Goal: Check status: Check status

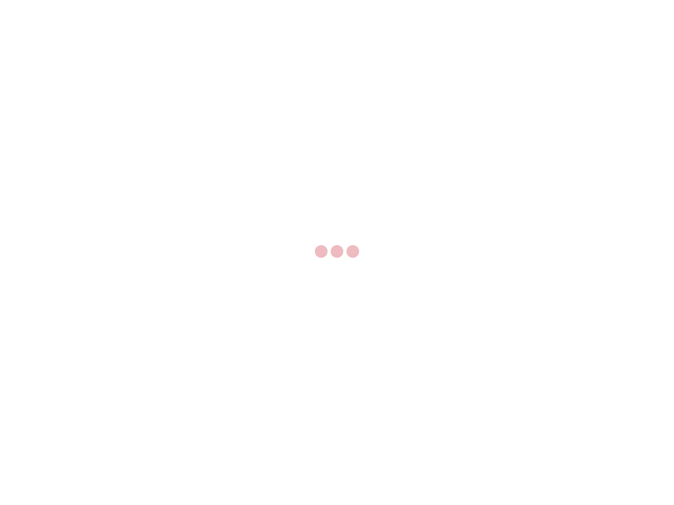
select select "US"
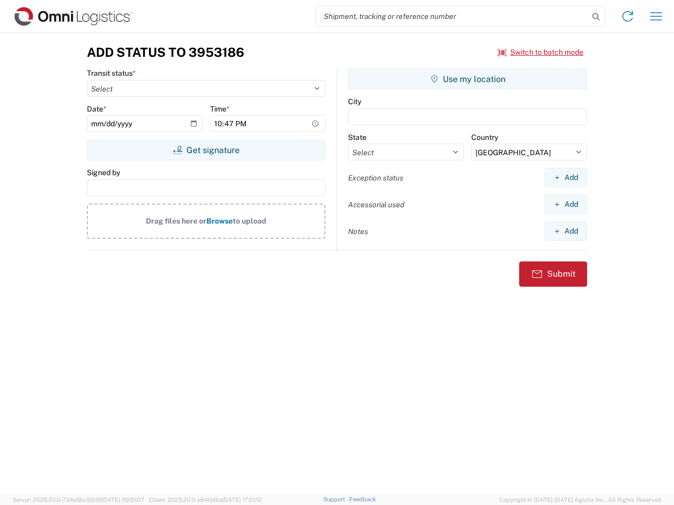
click at [452, 16] on input "search" at bounding box center [452, 16] width 273 height 20
click at [596, 17] on icon at bounding box center [596, 16] width 15 height 15
click at [628, 16] on icon at bounding box center [627, 16] width 17 height 17
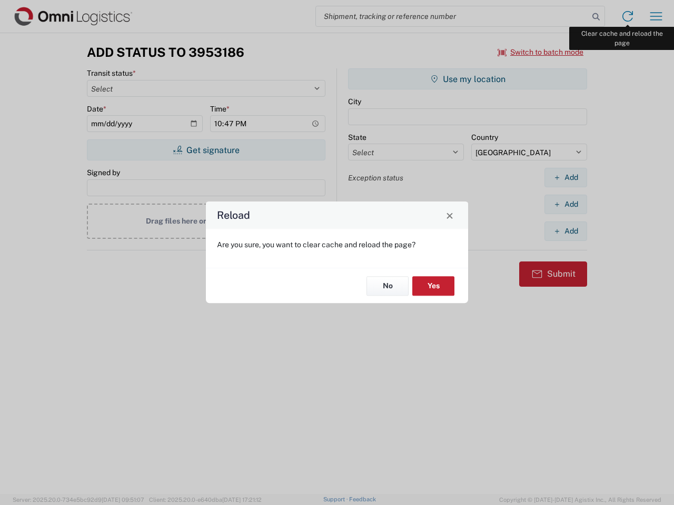
click at [656, 16] on div "Reload Are you sure, you want to clear cache and reload the page? No Yes" at bounding box center [337, 252] width 674 height 505
click at [541, 52] on div "Reload Are you sure, you want to clear cache and reload the page? No Yes" at bounding box center [337, 252] width 674 height 505
click at [206, 150] on div "Reload Are you sure, you want to clear cache and reload the page? No Yes" at bounding box center [337, 252] width 674 height 505
click at [468, 79] on div "Reload Are you sure, you want to clear cache and reload the page? No Yes" at bounding box center [337, 252] width 674 height 505
click at [565, 177] on div "Reload Are you sure, you want to clear cache and reload the page? No Yes" at bounding box center [337, 252] width 674 height 505
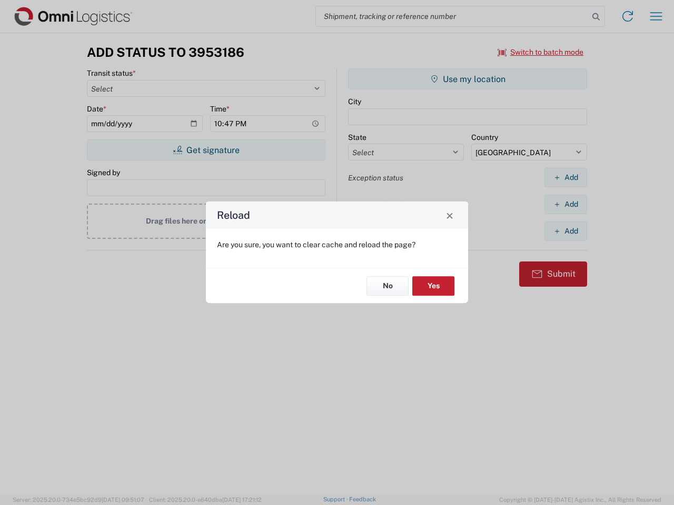
click at [565, 204] on div "Reload Are you sure, you want to clear cache and reload the page? No Yes" at bounding box center [337, 252] width 674 height 505
click at [565, 231] on div "Reload Are you sure, you want to clear cache and reload the page? No Yes" at bounding box center [337, 252] width 674 height 505
